Goal: Check status: Check status

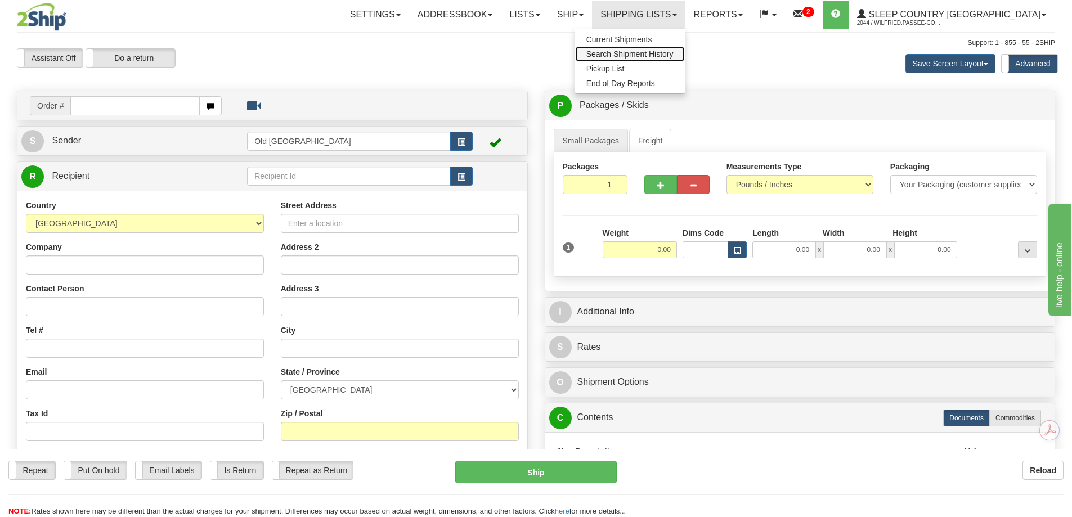
click at [674, 52] on span "Search Shipment History" at bounding box center [629, 54] width 87 height 9
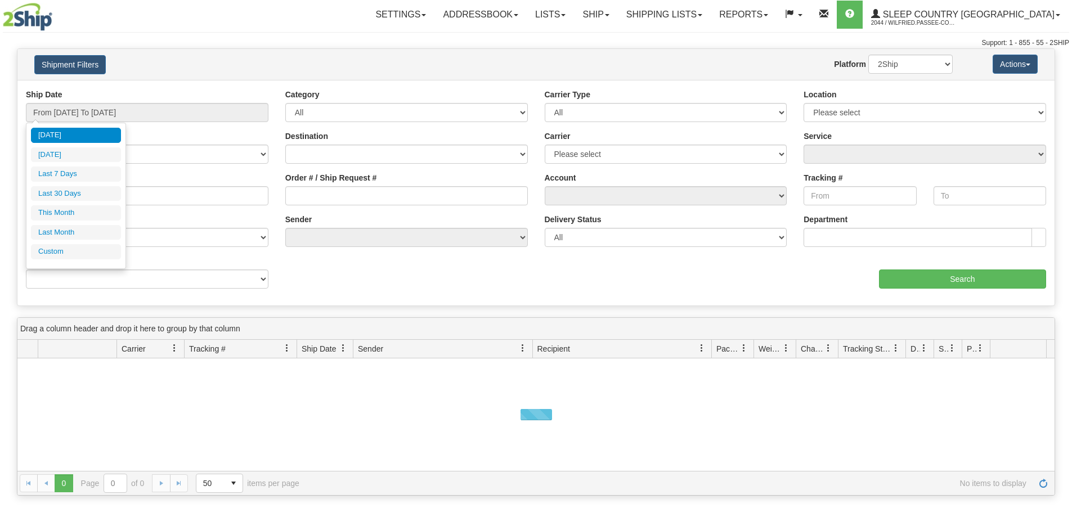
click at [98, 113] on input "From [DATE] To [DATE]" at bounding box center [147, 112] width 243 height 19
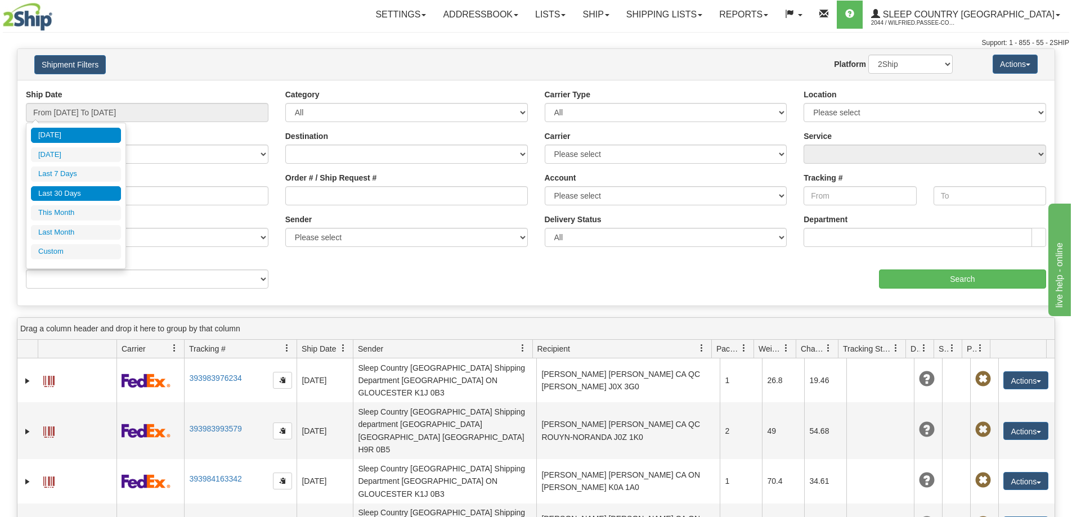
click at [96, 192] on li "Last 30 Days" at bounding box center [76, 193] width 90 height 15
type input "From 09/08/2025 To 10/07/2025"
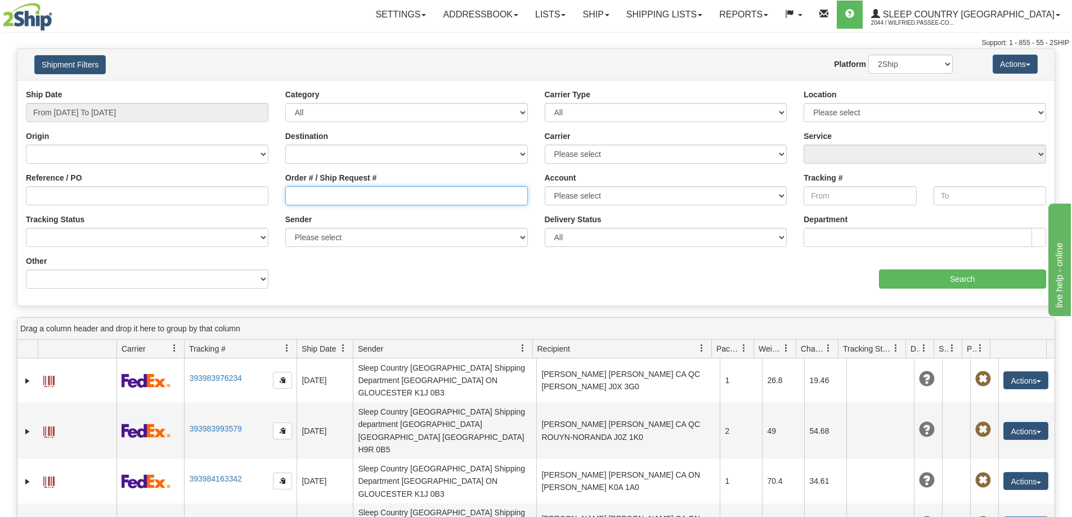
click at [348, 187] on input "Order # / Ship Request #" at bounding box center [406, 195] width 243 height 19
paste input "9002I150595"
type input "9002I150595"
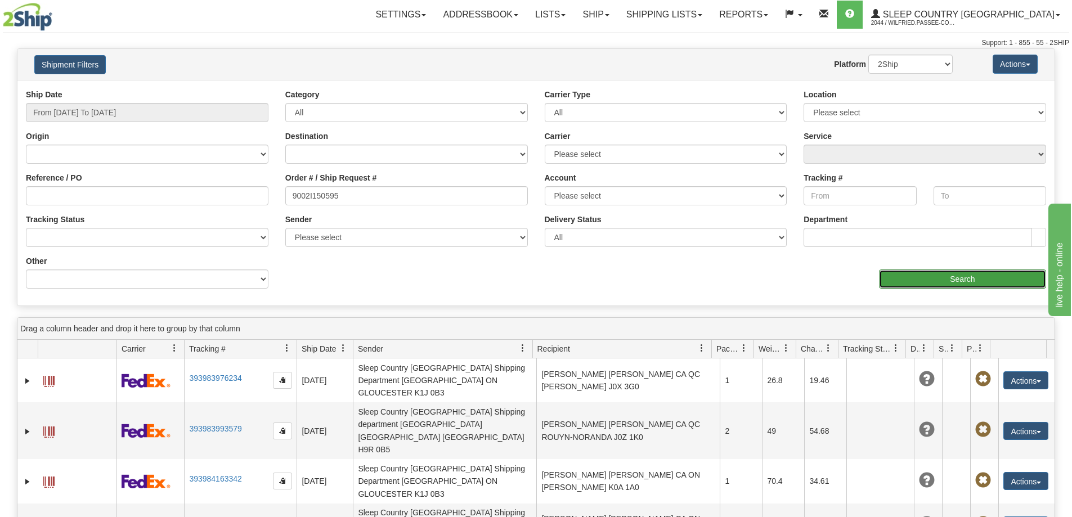
click at [970, 276] on input "Search" at bounding box center [962, 279] width 167 height 19
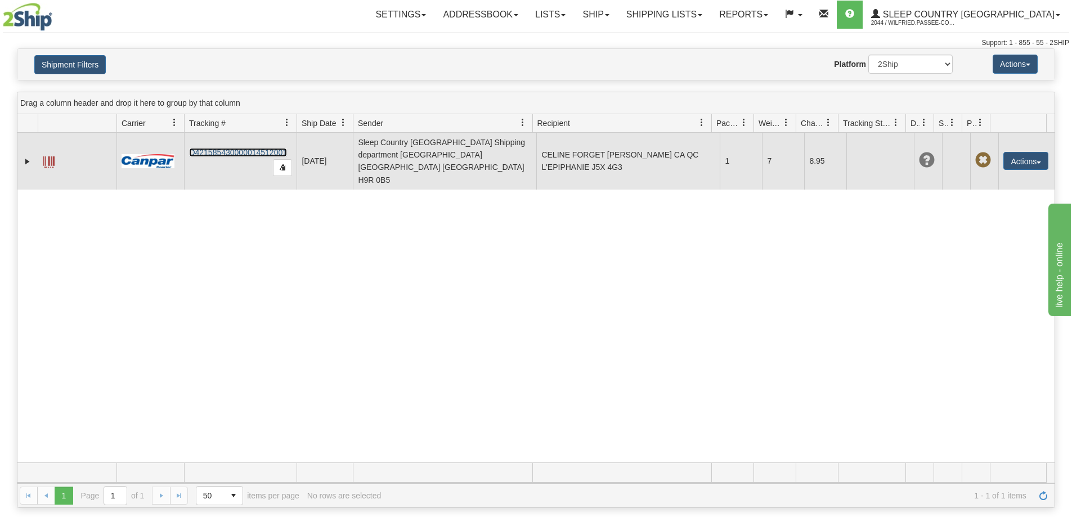
click at [241, 148] on link "D421585430000014512001" at bounding box center [238, 152] width 98 height 9
